Goal: Communication & Community: Answer question/provide support

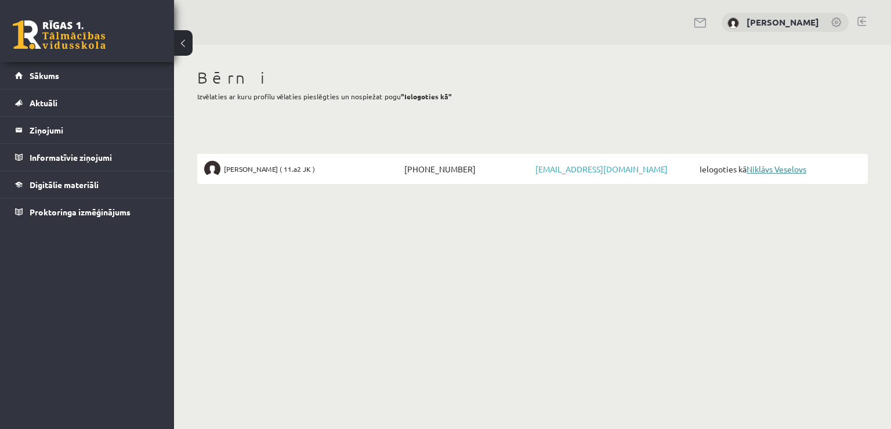
click at [778, 166] on link "Niklāvs Veselovs" at bounding box center [776, 169] width 60 height 10
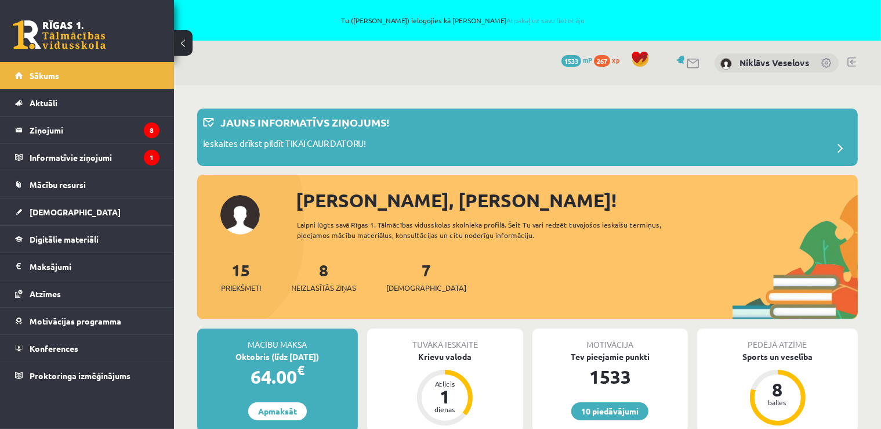
click at [751, 68] on div "Niklāvs Veselovs" at bounding box center [777, 63] width 124 height 20
click at [753, 63] on link "Niklāvs Veselovs" at bounding box center [774, 63] width 70 height 12
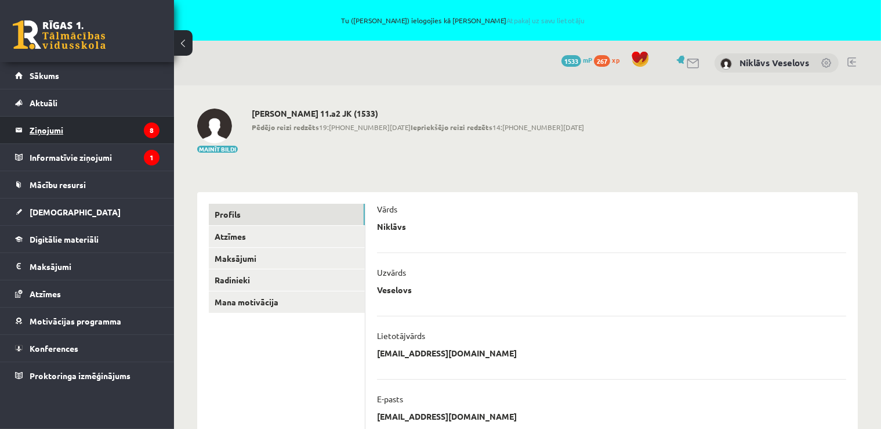
click at [39, 125] on legend "Ziņojumi 8" at bounding box center [95, 130] width 130 height 27
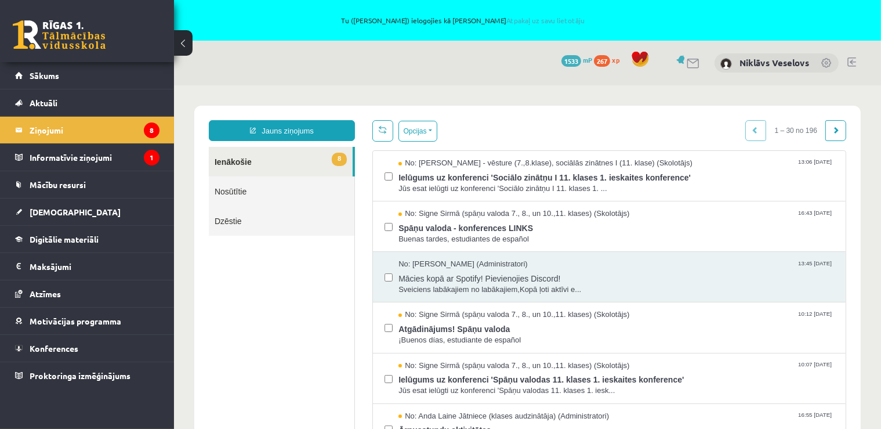
click at [849, 64] on link at bounding box center [851, 61] width 9 height 9
